Goal: Share content: Share content

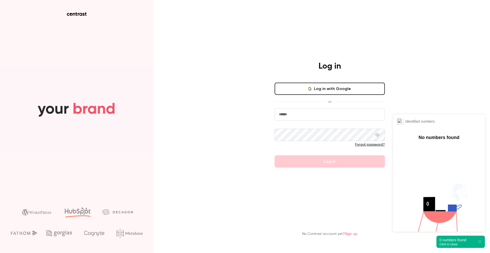
click at [329, 87] on button "Log in with Google" at bounding box center [330, 89] width 110 height 12
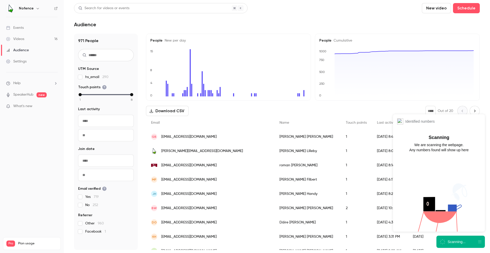
click at [35, 38] on link "Videos 16" at bounding box center [32, 38] width 64 height 11
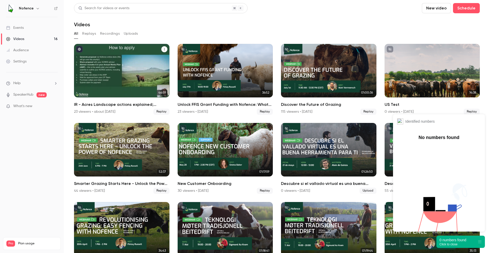
click at [134, 76] on div "IR - Acres Landscape actions explained; Funding, proposals & The Nofence app" at bounding box center [122, 71] width 96 height 54
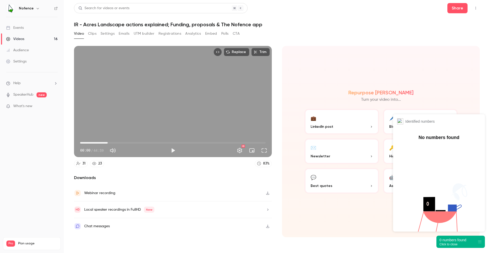
drag, startPoint x: 91, startPoint y: 142, endPoint x: 108, endPoint y: 142, distance: 16.6
click at [108, 142] on span "06:41" at bounding box center [173, 143] width 186 height 8
click at [118, 143] on span "06:41" at bounding box center [173, 143] width 186 height 8
click at [106, 142] on span "09:09" at bounding box center [173, 143] width 186 height 8
click at [109, 142] on span "06:11" at bounding box center [173, 143] width 186 height 8
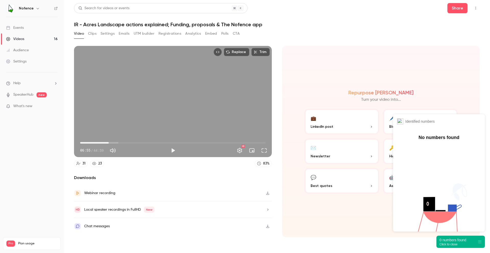
click at [119, 143] on span "06:55" at bounding box center [173, 143] width 186 height 8
click at [118, 143] on span "09:17" at bounding box center [119, 143] width 2 height 2
click at [112, 143] on span "07:47" at bounding box center [173, 143] width 186 height 8
click at [113, 143] on span "07:47" at bounding box center [113, 143] width 2 height 2
click at [170, 151] on button "Play" at bounding box center [173, 151] width 10 height 10
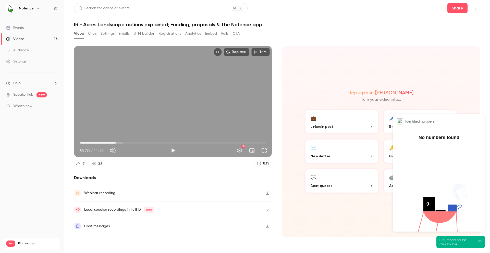
click at [194, 112] on div "Replace Trim 08:39 08:39 / 44:59 HD" at bounding box center [173, 101] width 198 height 111
click at [122, 143] on span "09:54" at bounding box center [121, 143] width 2 height 2
click at [127, 143] on span "11:17" at bounding box center [127, 143] width 2 height 2
click at [131, 143] on span "11:36" at bounding box center [173, 143] width 186 height 8
click at [132, 143] on span "12:30" at bounding box center [132, 143] width 2 height 2
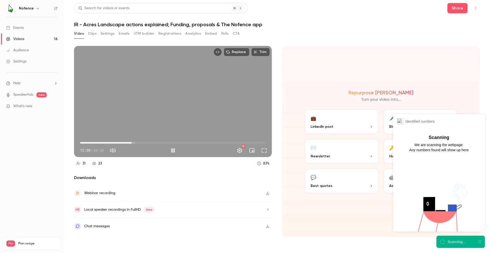
click at [133, 143] on span "12:30" at bounding box center [132, 143] width 2 height 2
click at [134, 143] on span "12:46" at bounding box center [133, 143] width 2 height 2
click at [135, 143] on span "13:18" at bounding box center [135, 143] width 2 height 2
click at [136, 143] on span "13:37" at bounding box center [137, 143] width 2 height 2
click at [138, 143] on span "14:06" at bounding box center [139, 143] width 2 height 2
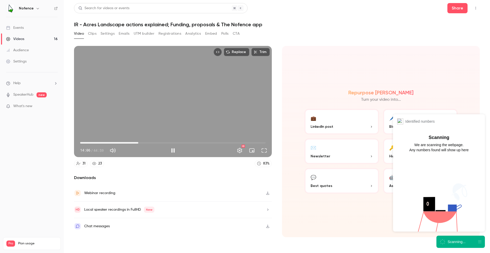
click at [122, 144] on span "14:06" at bounding box center [173, 143] width 186 height 8
click at [118, 143] on span "10:13" at bounding box center [173, 143] width 186 height 8
click at [112, 143] on span "09:06" at bounding box center [173, 143] width 186 height 8
click at [107, 143] on span "07:36" at bounding box center [173, 143] width 186 height 8
click at [114, 143] on span "08:10" at bounding box center [173, 143] width 186 height 8
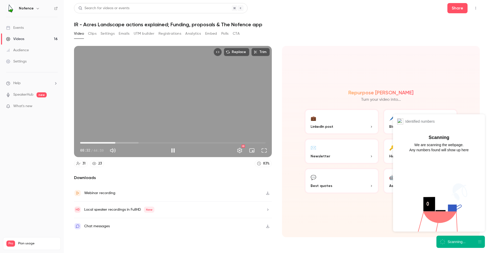
click at [115, 143] on span "08:32" at bounding box center [116, 143] width 2 height 2
click at [143, 114] on div "Replace Trim 08:33 08:33 / 44:59 HD" at bounding box center [173, 101] width 198 height 111
type input "*****"
click at [463, 237] on div "0 numbers found Click to close" at bounding box center [461, 242] width 49 height 12
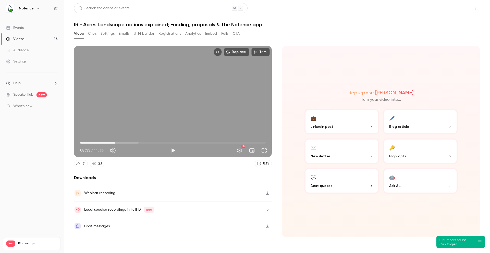
click at [459, 8] on button "Share" at bounding box center [458, 8] width 20 height 10
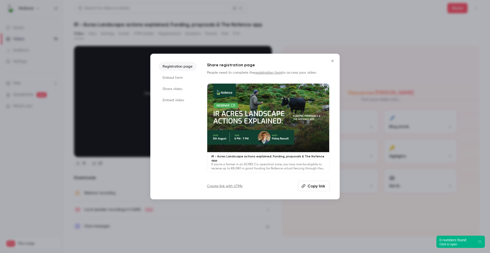
click at [179, 88] on li "Share video" at bounding box center [178, 89] width 38 height 9
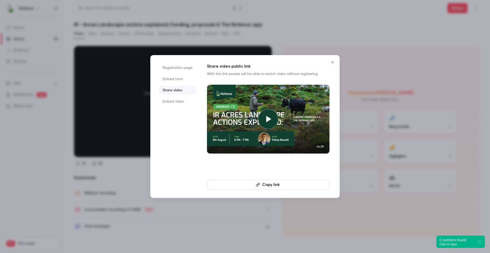
click at [255, 185] on button "Copy link" at bounding box center [268, 185] width 123 height 10
click at [334, 63] on icon "Close" at bounding box center [333, 62] width 2 height 2
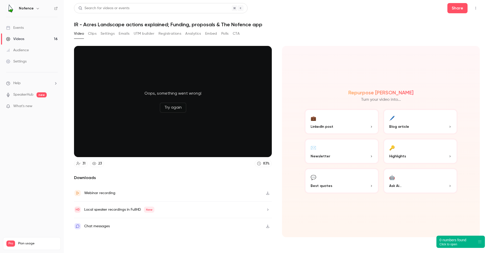
click at [173, 109] on button "Try again" at bounding box center [173, 108] width 27 height 10
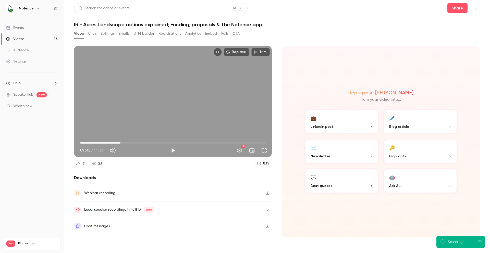
click at [121, 144] on span "09:46" at bounding box center [173, 143] width 186 height 8
click at [112, 145] on span "09:46" at bounding box center [173, 143] width 186 height 8
type input "*****"
drag, startPoint x: 111, startPoint y: 144, endPoint x: 116, endPoint y: 143, distance: 5.2
click at [116, 143] on span "08:43" at bounding box center [116, 143] width 2 height 2
